Goal: Find specific page/section: Find specific page/section

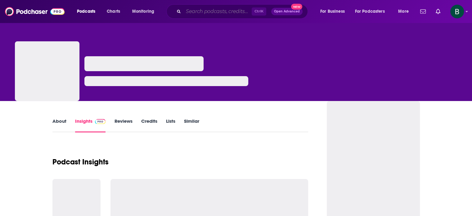
click at [227, 14] on input "Search podcasts, credits, & more..." at bounding box center [217, 12] width 68 height 10
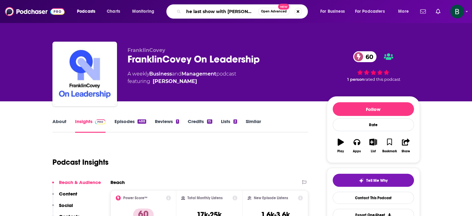
type input "the last show with [PERSON_NAME]"
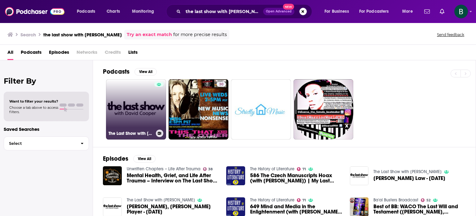
click at [144, 109] on link "The Last Show with [PERSON_NAME]" at bounding box center [136, 109] width 60 height 60
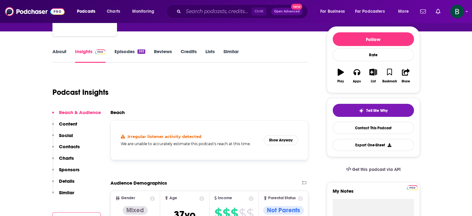
scroll to position [51, 0]
